Goal: Use online tool/utility: Utilize a website feature to perform a specific function

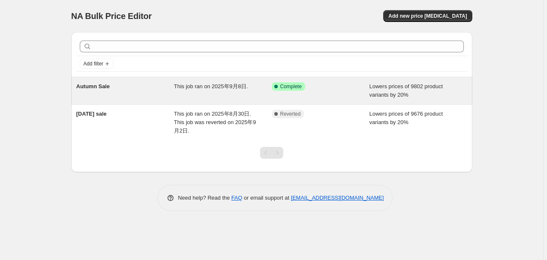
click at [182, 87] on span "This job ran on 2025年9月8日." at bounding box center [211, 86] width 74 height 6
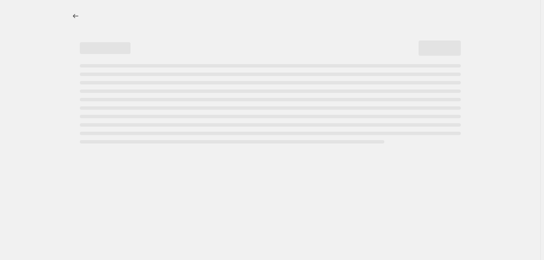
select select "percentage"
select select "collection"
select select "product_status"
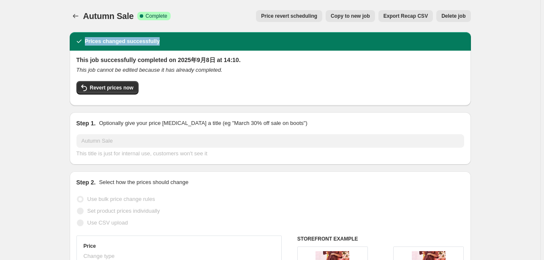
drag, startPoint x: 84, startPoint y: 41, endPoint x: 172, endPoint y: 41, distance: 87.4
click at [172, 41] on div "Prices changed successfully" at bounding box center [270, 41] width 391 height 8
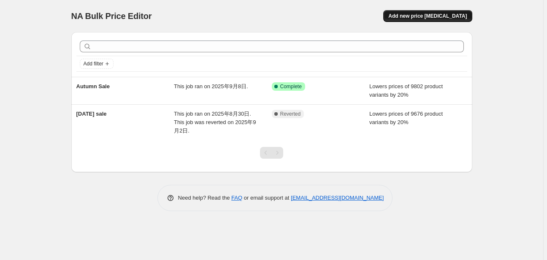
click at [425, 16] on span "Add new price [MEDICAL_DATA]" at bounding box center [427, 16] width 79 height 7
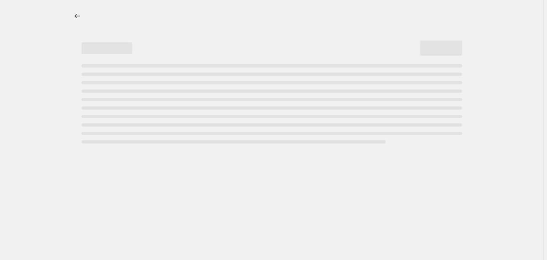
select select "percentage"
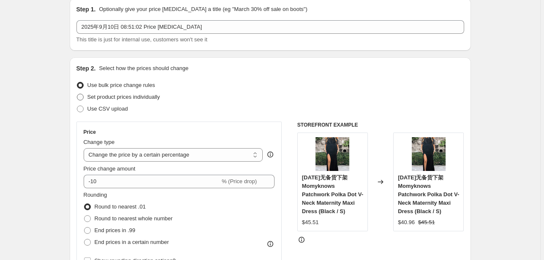
scroll to position [101, 0]
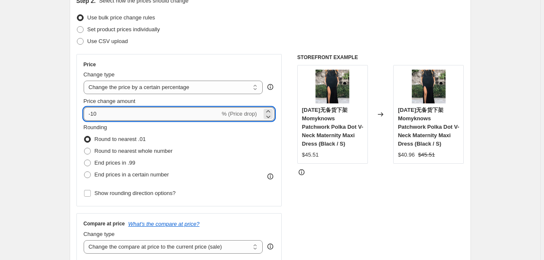
click at [106, 111] on input "-10" at bounding box center [152, 114] width 136 height 14
type input "-1"
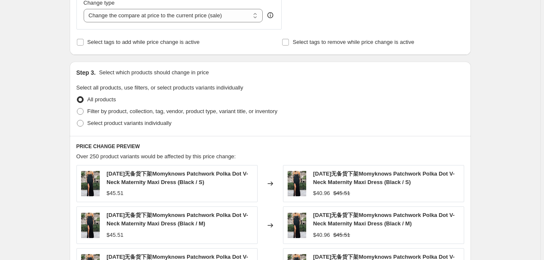
scroll to position [338, 0]
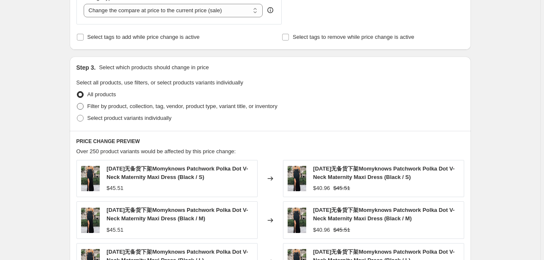
type input "-20"
click at [106, 107] on span "Filter by product, collection, tag, vendor, product type, variant title, or inv…" at bounding box center [182, 106] width 190 height 6
click at [77, 103] on input "Filter by product, collection, tag, vendor, product type, variant title, or inv…" at bounding box center [77, 103] width 0 height 0
radio input "true"
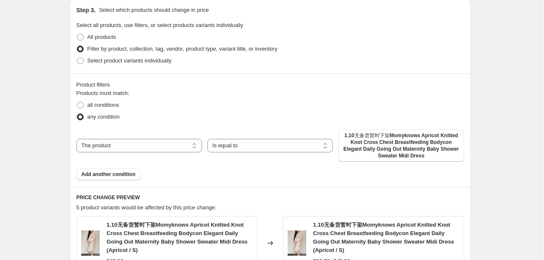
scroll to position [372, 0]
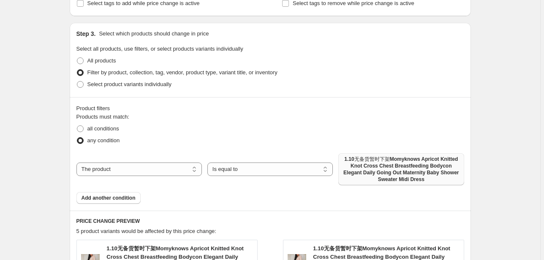
click at [374, 174] on span "1.10无备货暂时下架Momyknows Apricot Knitted Knot Cross Chest Breastfeeding Bodycon Ele…" at bounding box center [400, 169] width 115 height 27
click at [140, 169] on select "The product The product's collection The product's tag The product's vendor The…" at bounding box center [138, 170] width 125 height 14
select select "tag"
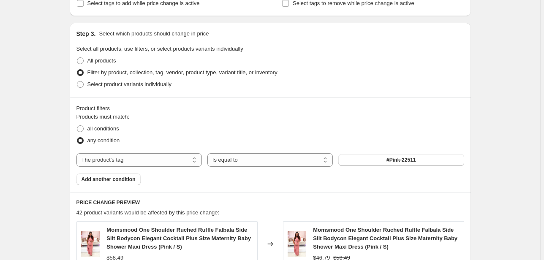
click at [368, 159] on button "#Pink-22511" at bounding box center [400, 160] width 125 height 12
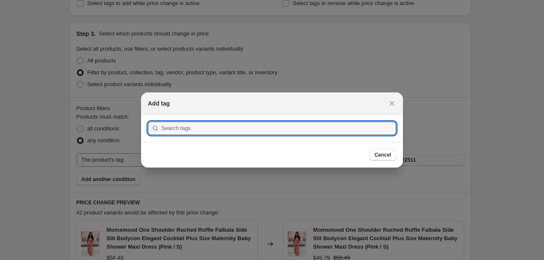
scroll to position [0, 0]
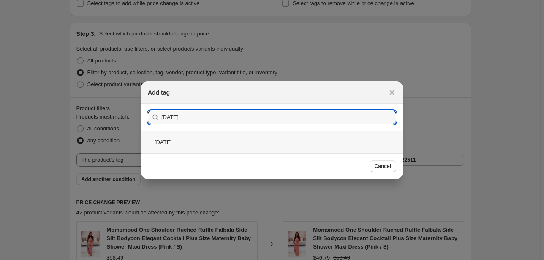
type input "[DATE]"
click at [183, 139] on div "[DATE]" at bounding box center [272, 142] width 262 height 22
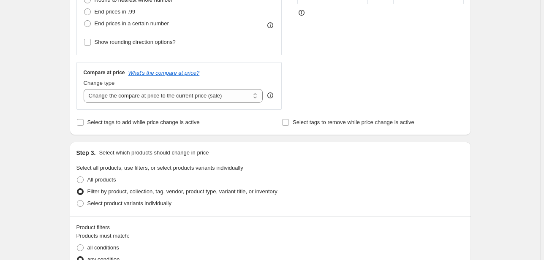
scroll to position [84, 0]
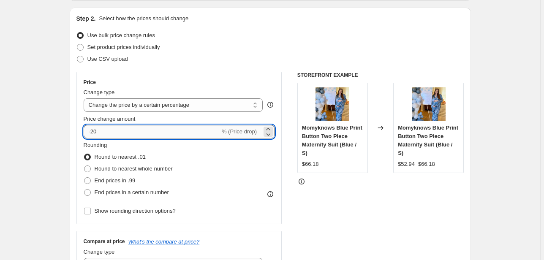
click at [159, 132] on input "-20" at bounding box center [152, 132] width 136 height 14
click at [213, 106] on select "Change the price to a certain amount Change the price by a certain amount Chang…" at bounding box center [173, 105] width 179 height 14
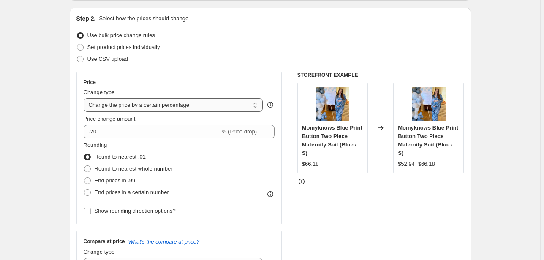
click at [213, 106] on select "Change the price to a certain amount Change the price by a certain amount Chang…" at bounding box center [173, 105] width 179 height 14
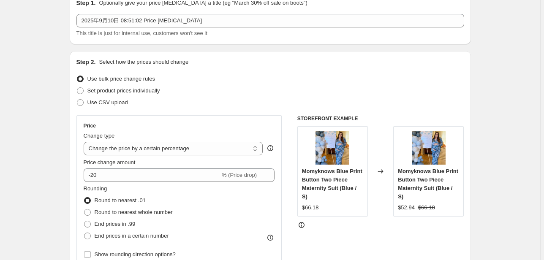
scroll to position [0, 0]
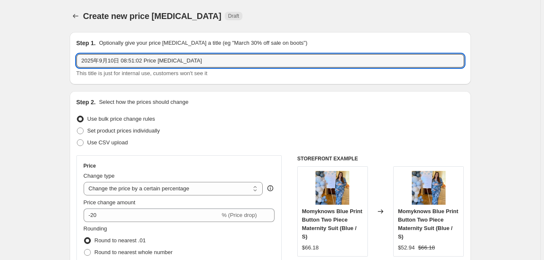
drag, startPoint x: 193, startPoint y: 63, endPoint x: 51, endPoint y: 56, distance: 142.5
type input "x"
click at [132, 59] on input "9.8日新品折扣" at bounding box center [270, 61] width 388 height 14
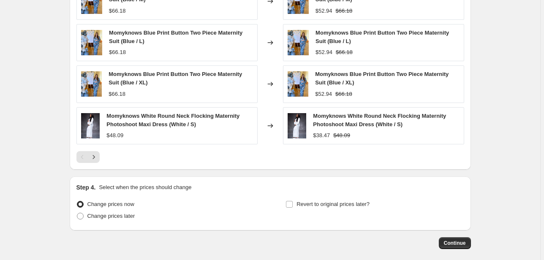
scroll to position [692, 0]
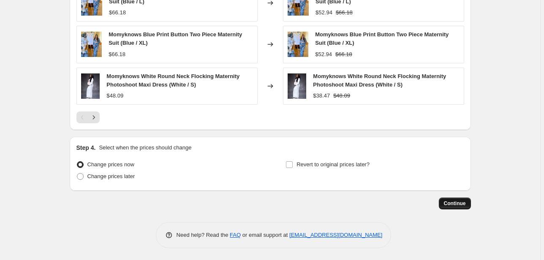
type input "9.8日新品折扣"
click at [449, 203] on span "Continue" at bounding box center [455, 203] width 22 height 7
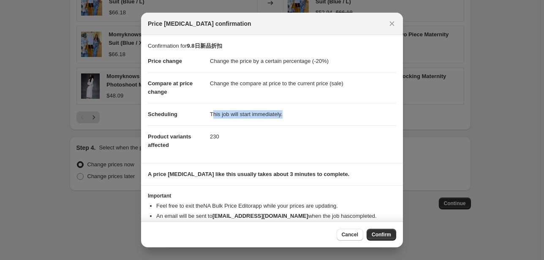
drag, startPoint x: 212, startPoint y: 113, endPoint x: 302, endPoint y: 120, distance: 90.2
click at [302, 120] on dd "This job will start immediately." at bounding box center [303, 114] width 186 height 22
click at [388, 236] on span "Confirm" at bounding box center [381, 234] width 19 height 7
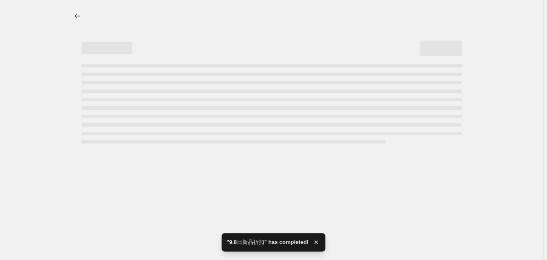
select select "percentage"
select select "tag"
